Goal: Transaction & Acquisition: Download file/media

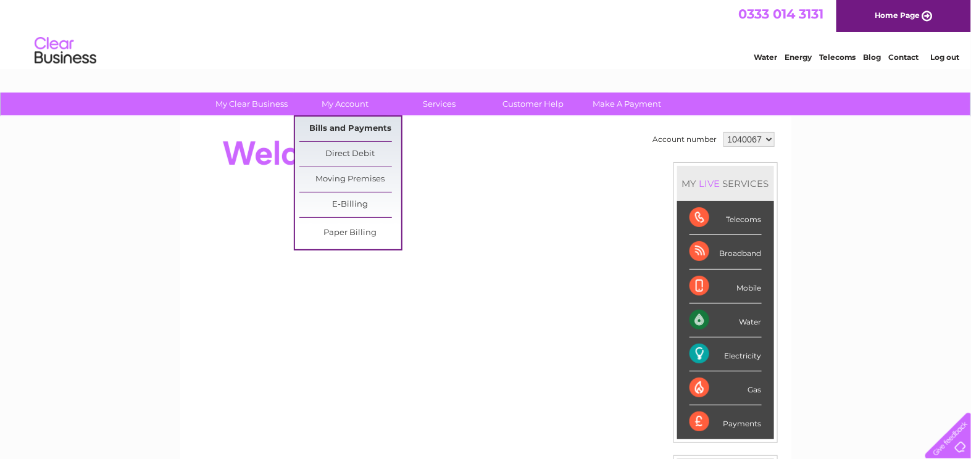
click at [351, 127] on link "Bills and Payments" at bounding box center [350, 129] width 102 height 25
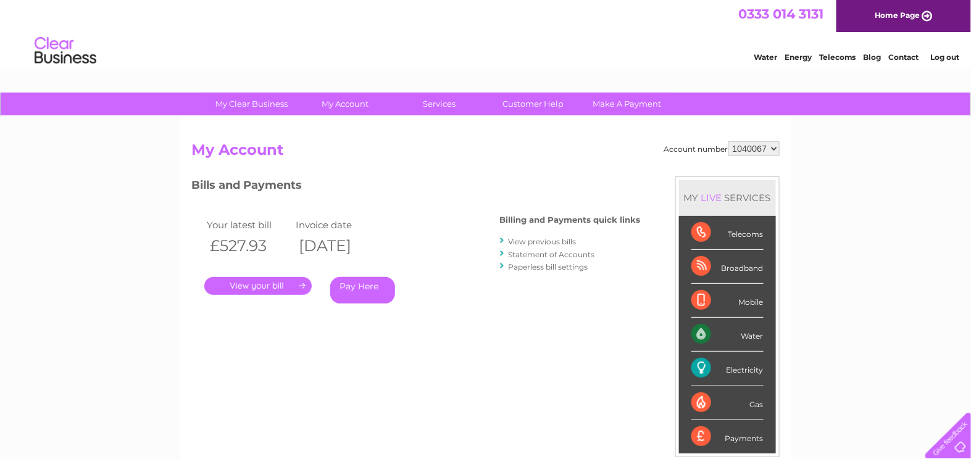
click at [277, 283] on link "." at bounding box center [257, 286] width 107 height 18
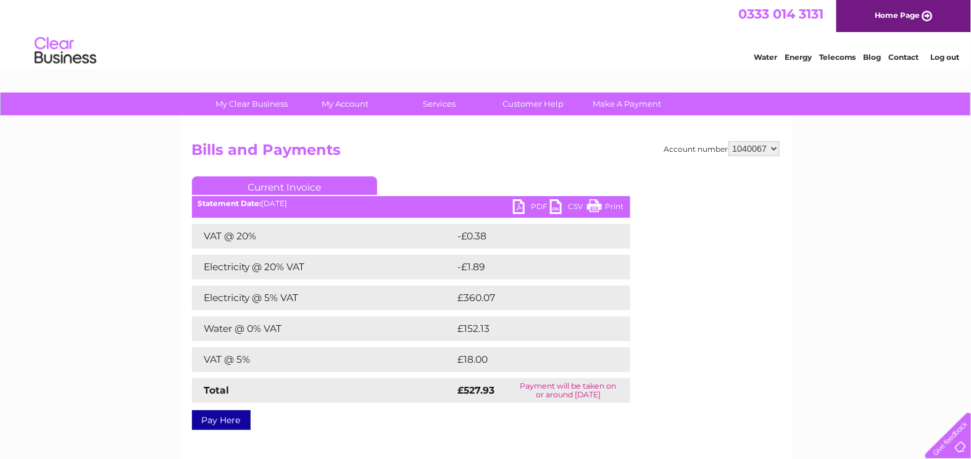
click at [523, 207] on link "PDF" at bounding box center [531, 208] width 37 height 18
click at [521, 207] on link "PDF" at bounding box center [531, 208] width 37 height 18
